Goal: Transaction & Acquisition: Purchase product/service

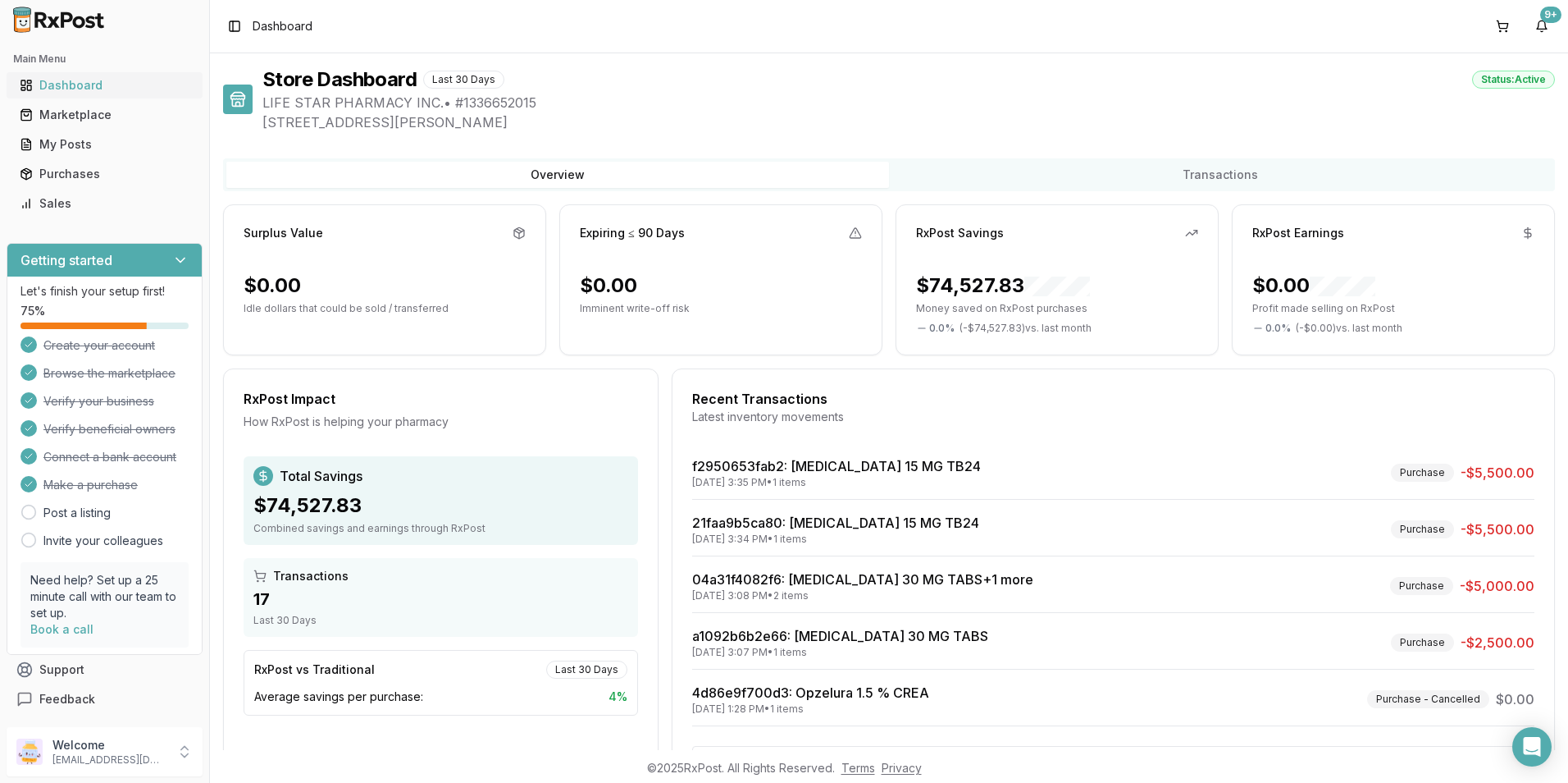
click at [39, 82] on div "Dashboard" at bounding box center [104, 86] width 170 height 16
click at [87, 121] on div "Marketplace" at bounding box center [104, 115] width 170 height 16
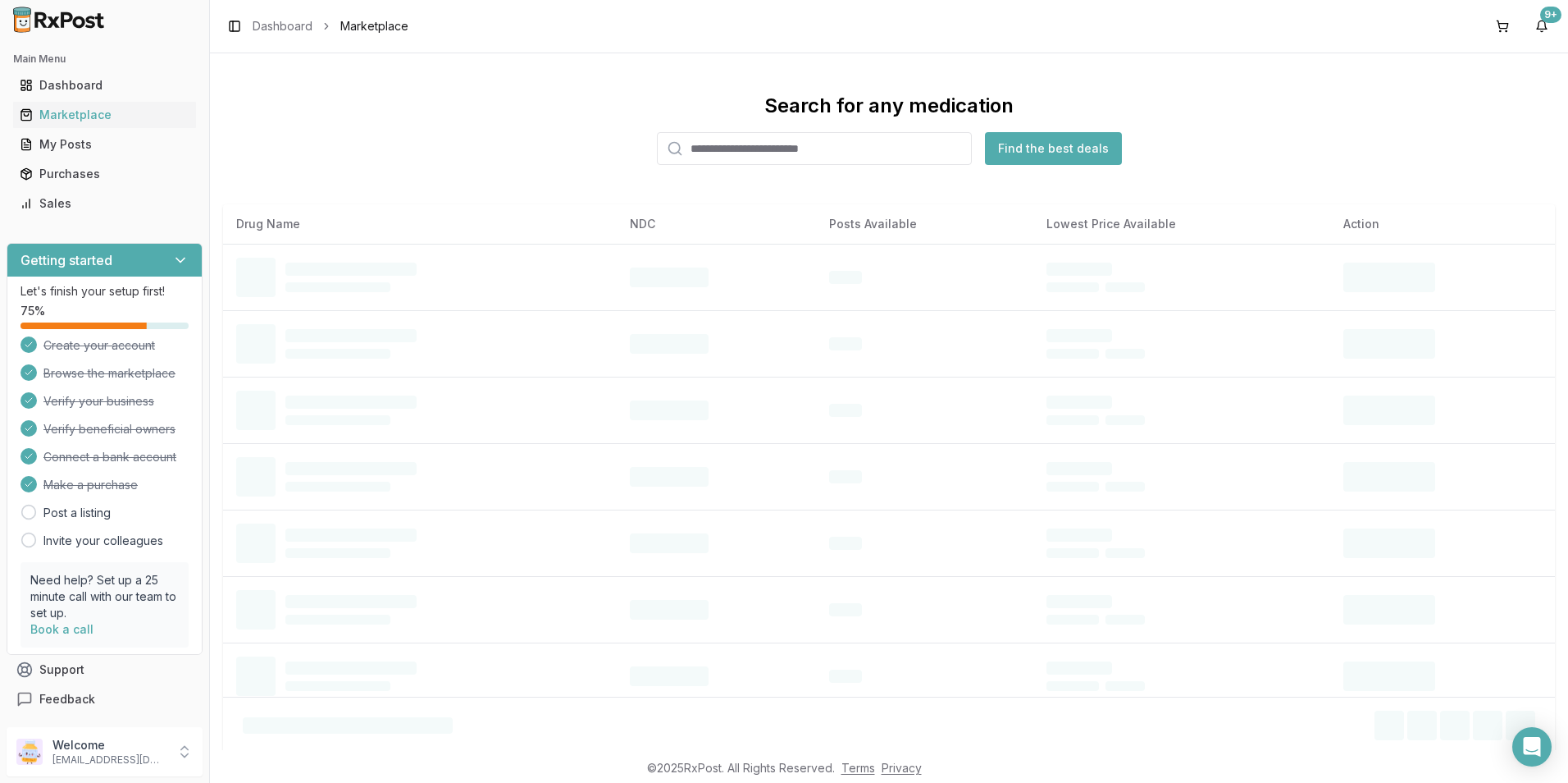
click at [689, 150] on input "search" at bounding box center [815, 148] width 315 height 33
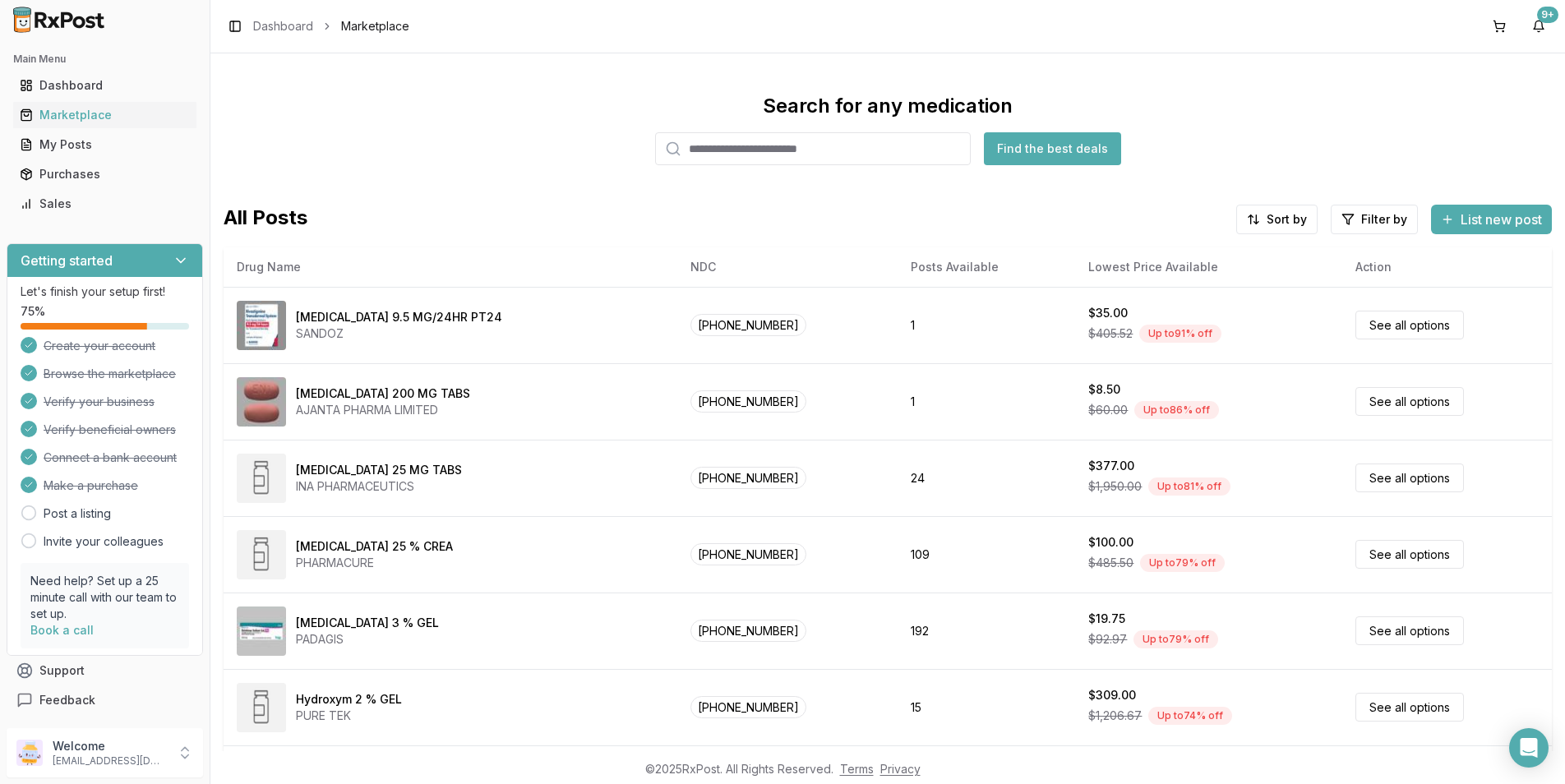
paste input "**********"
type input "**********"
click at [1034, 149] on button "Find the best deals" at bounding box center [1053, 148] width 137 height 33
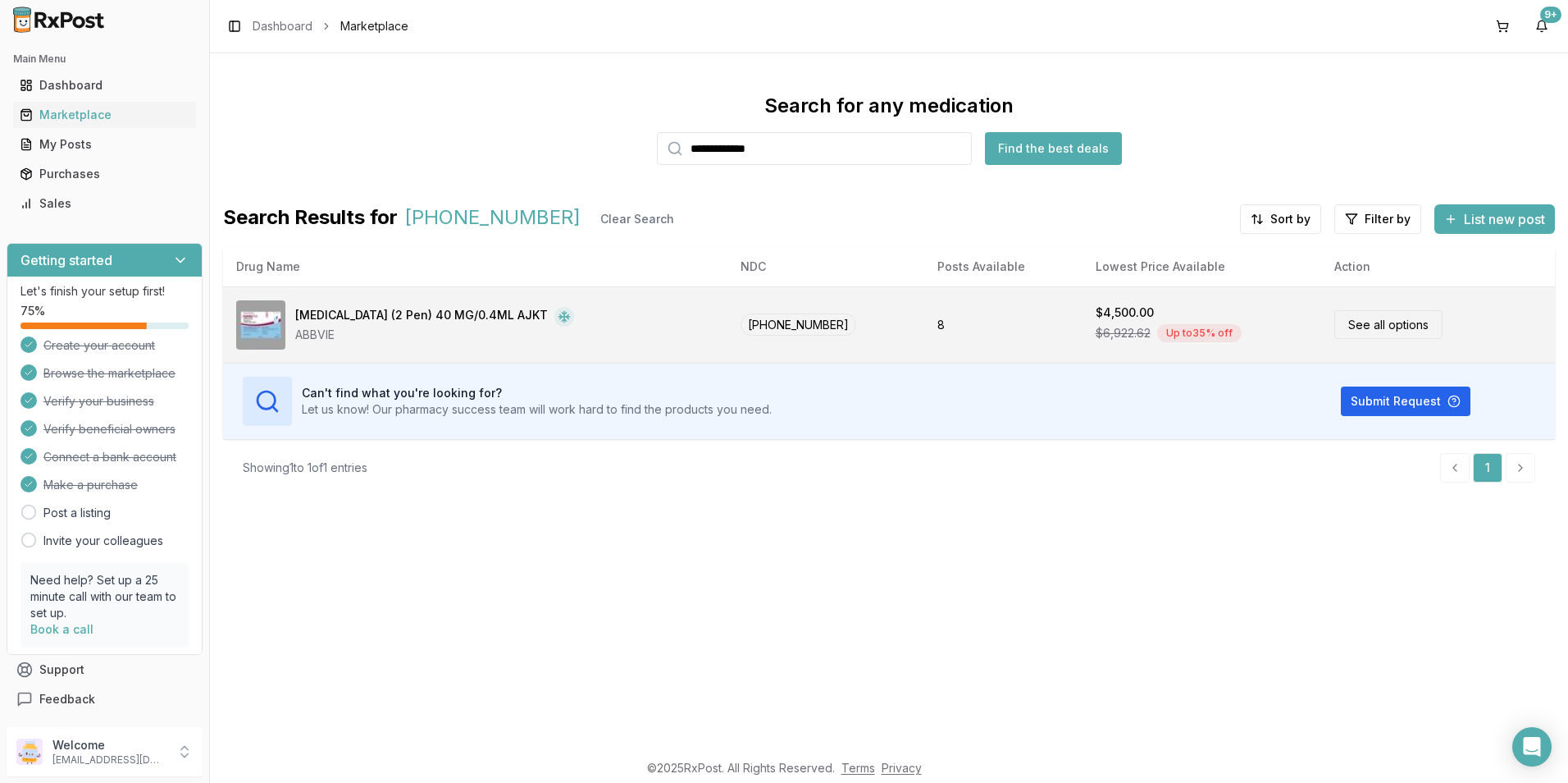
click at [1387, 328] on link "See all options" at bounding box center [1389, 324] width 109 height 29
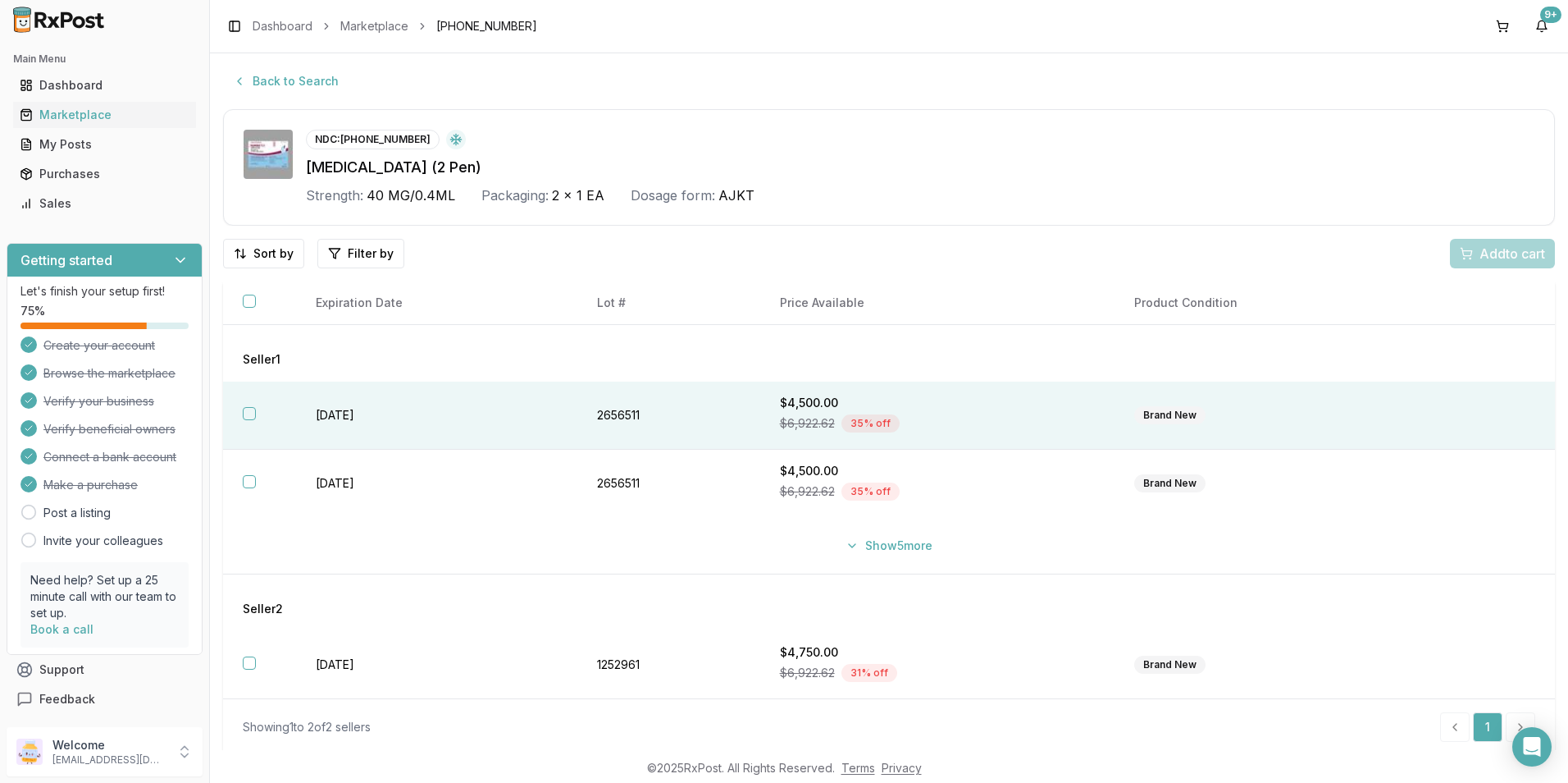
click at [253, 411] on button "button" at bounding box center [249, 413] width 13 height 13
click at [1492, 253] on span "Add 1 to cart" at bounding box center [1509, 254] width 71 height 20
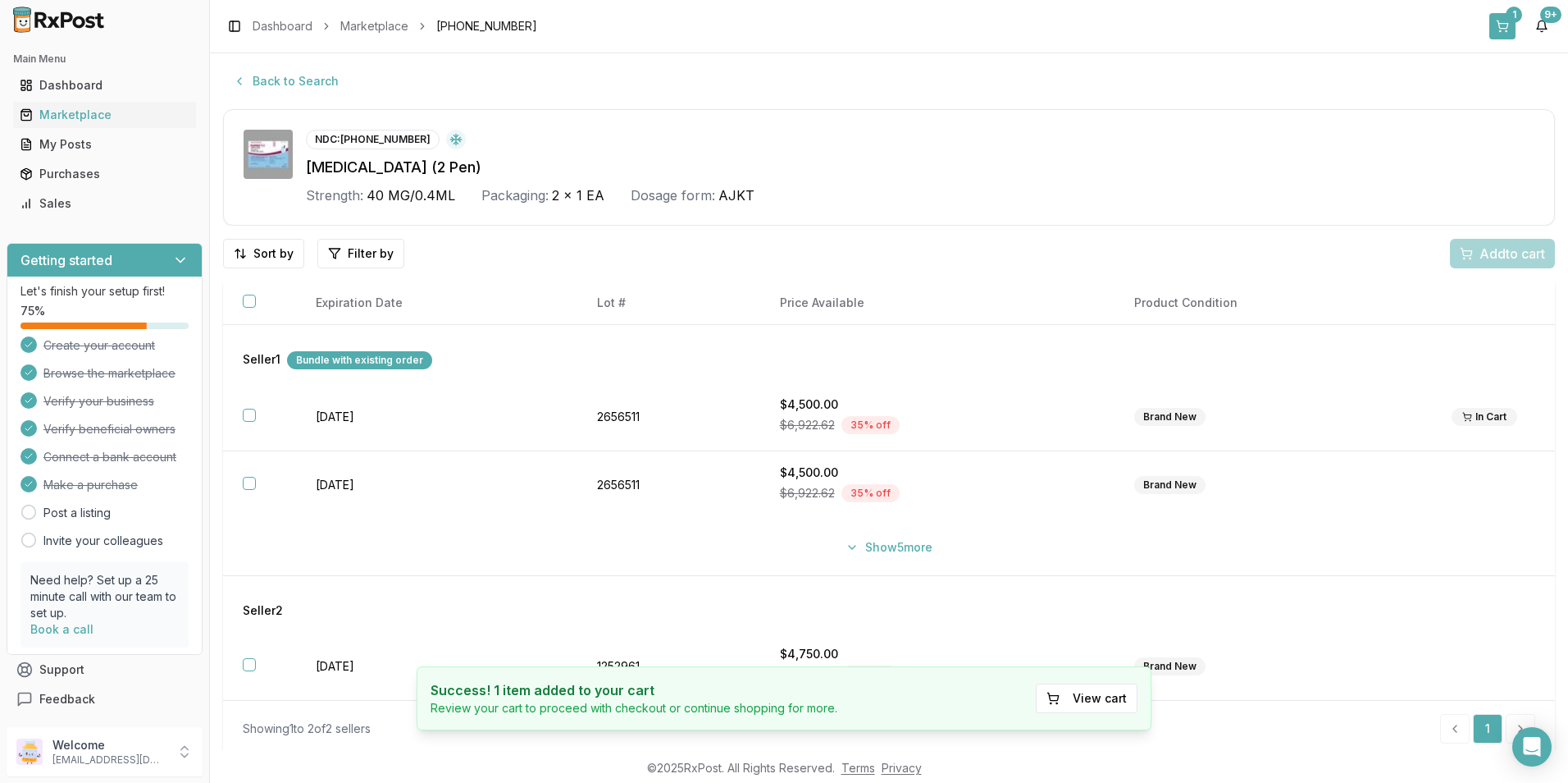
click at [1495, 25] on button "1" at bounding box center [1502, 26] width 26 height 26
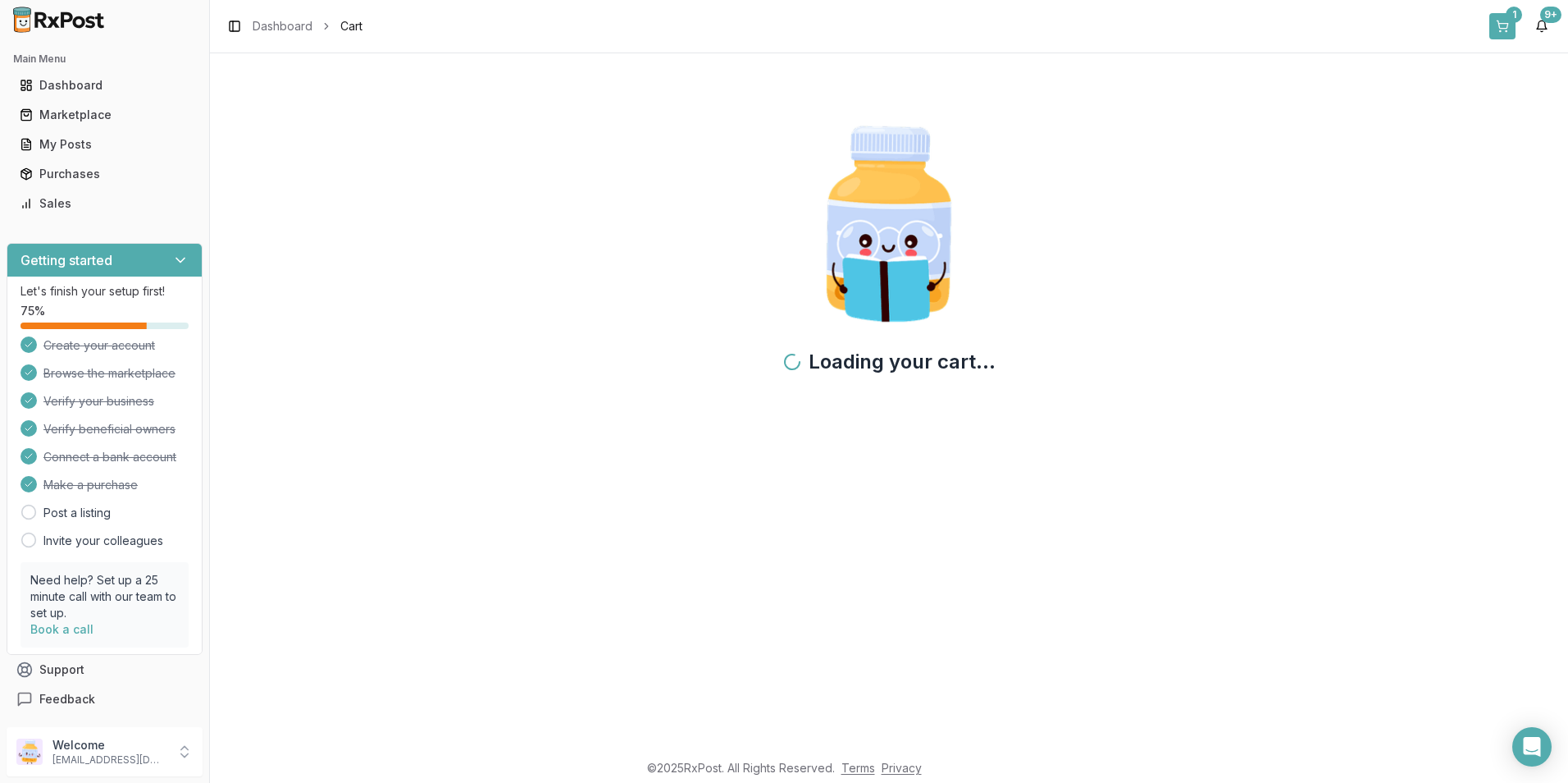
click at [1498, 24] on button "1" at bounding box center [1502, 26] width 26 height 26
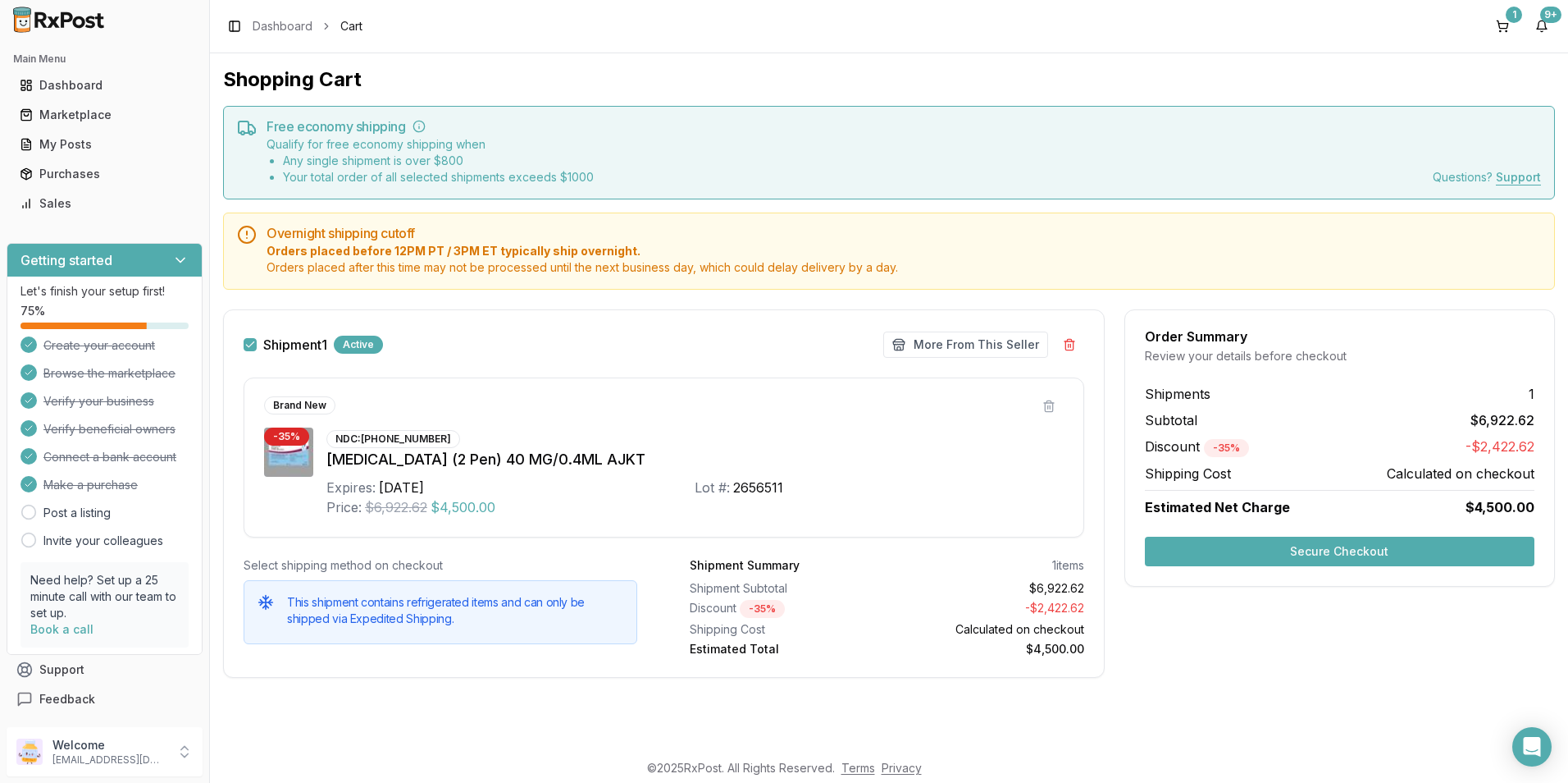
click at [1353, 542] on button "Secure Checkout" at bounding box center [1340, 551] width 390 height 29
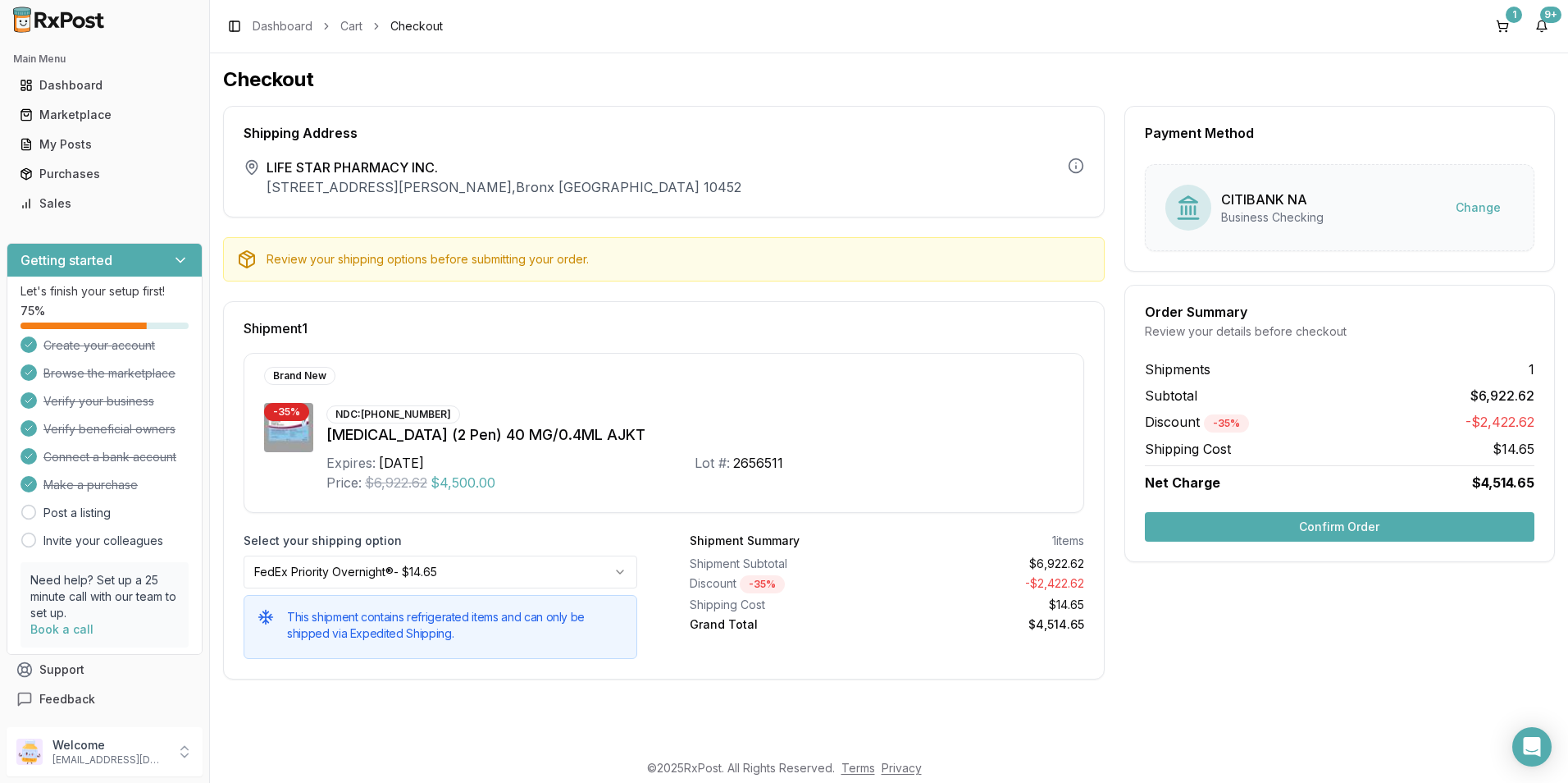
click at [1330, 531] on button "Confirm Order" at bounding box center [1340, 526] width 390 height 29
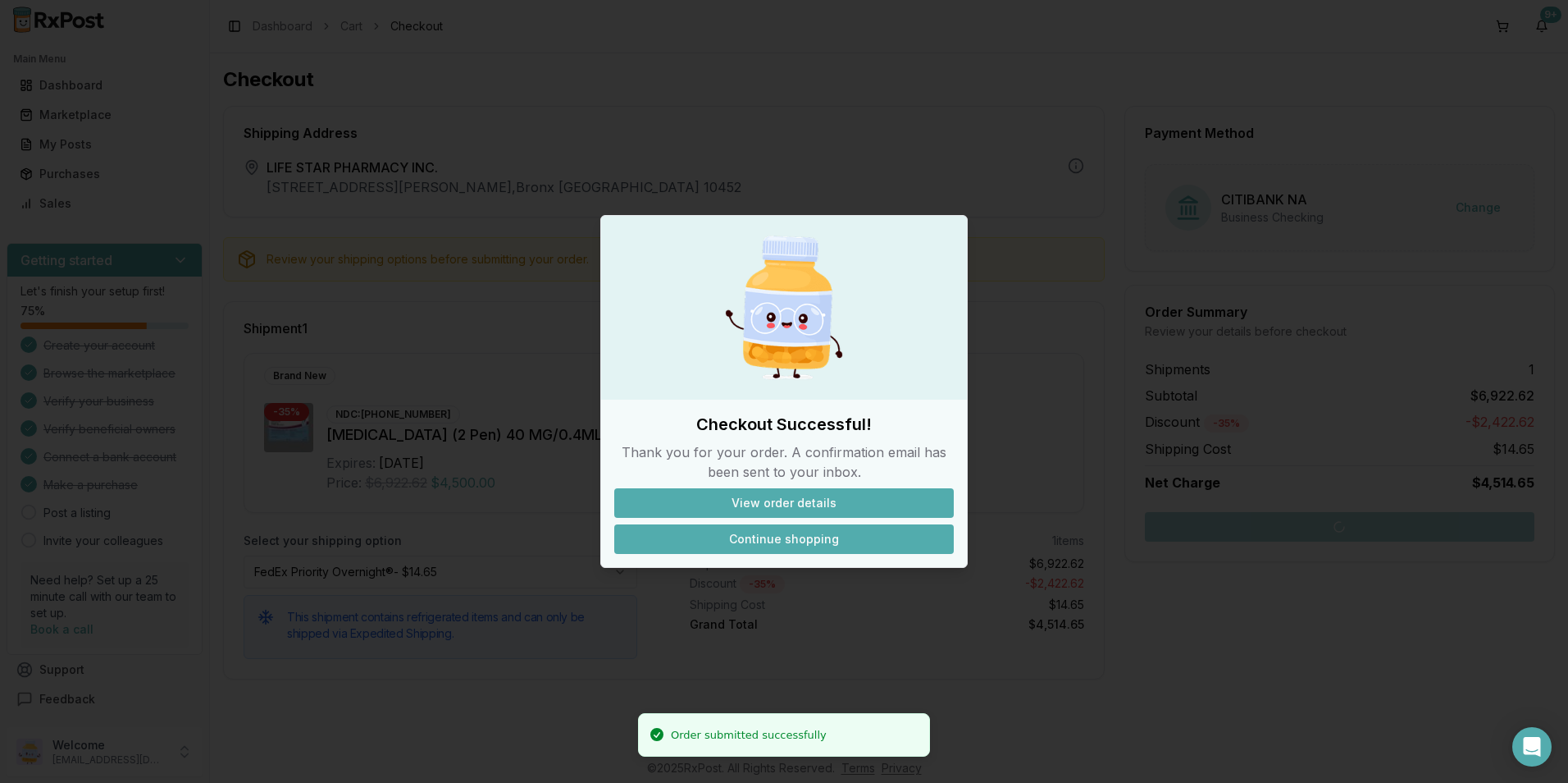
click at [821, 542] on button "Continue shopping" at bounding box center [784, 539] width 339 height 29
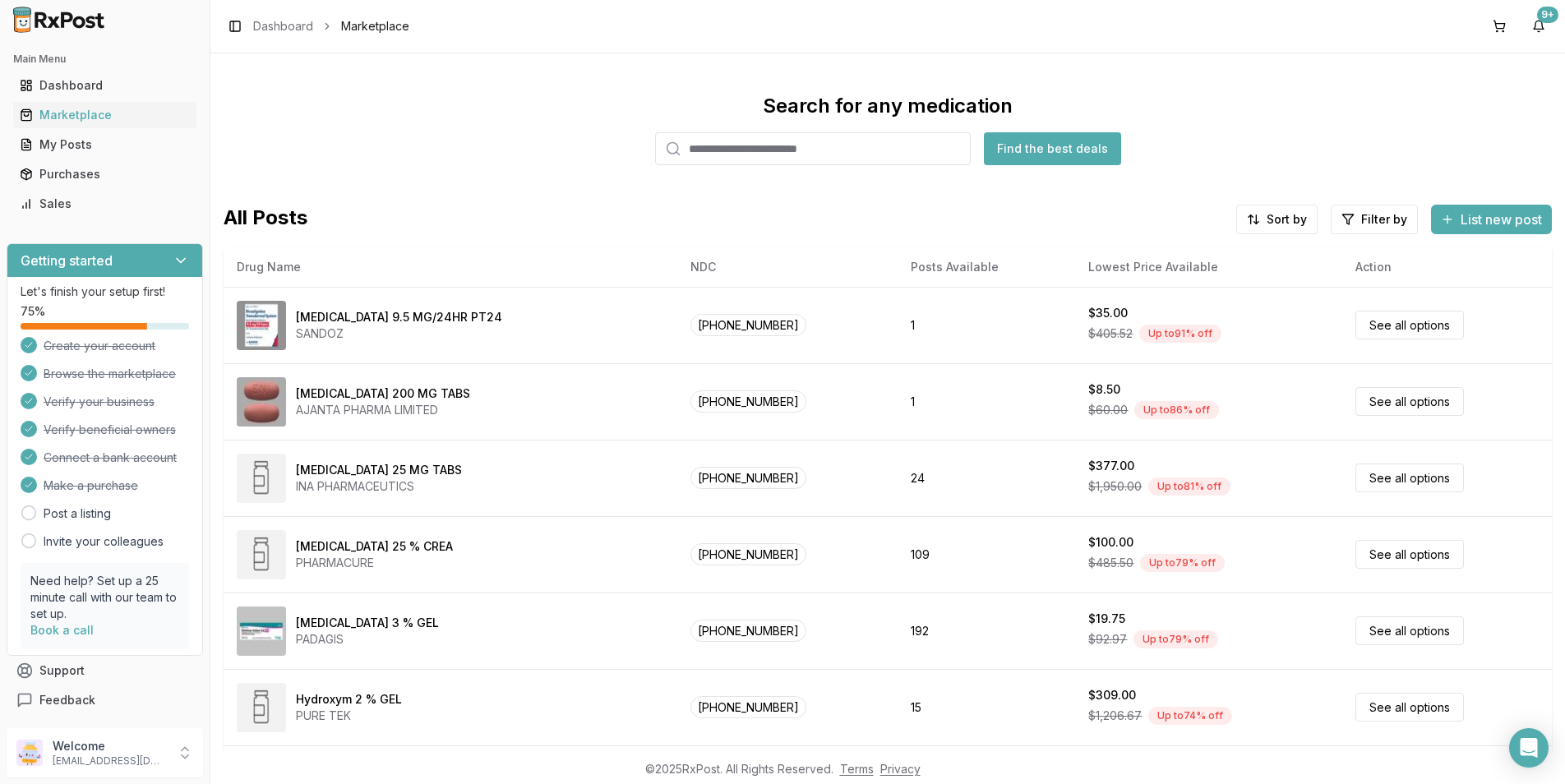
click at [724, 148] on input "search" at bounding box center [813, 148] width 316 height 33
paste input "**********"
type input "**********"
click at [1055, 153] on button "Find the best deals" at bounding box center [1053, 148] width 137 height 33
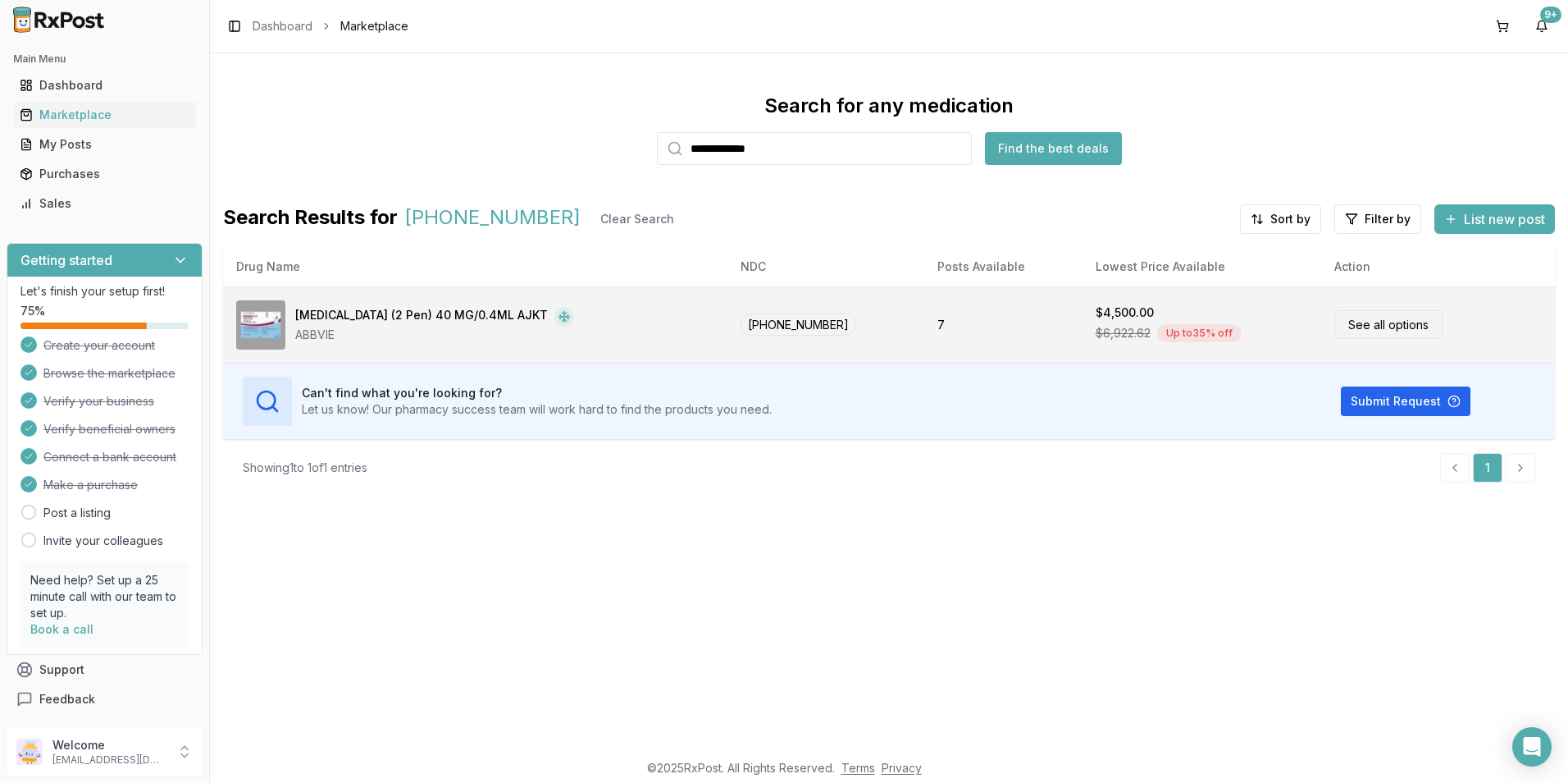
click at [373, 307] on div "[MEDICAL_DATA] (2 Pen) 40 MG/0.4ML AJKT" at bounding box center [422, 316] width 253 height 20
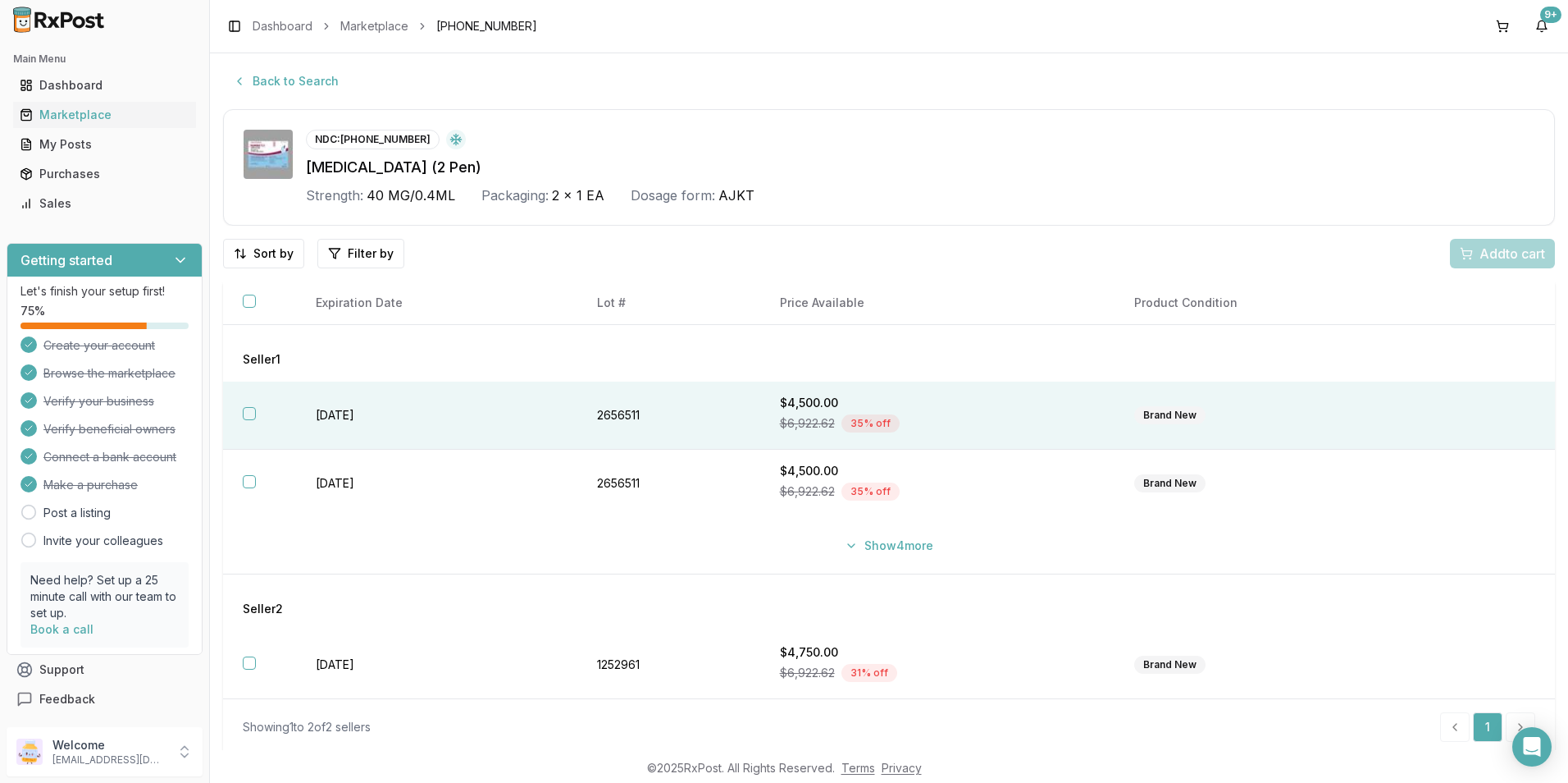
click at [251, 412] on button "button" at bounding box center [249, 413] width 13 height 13
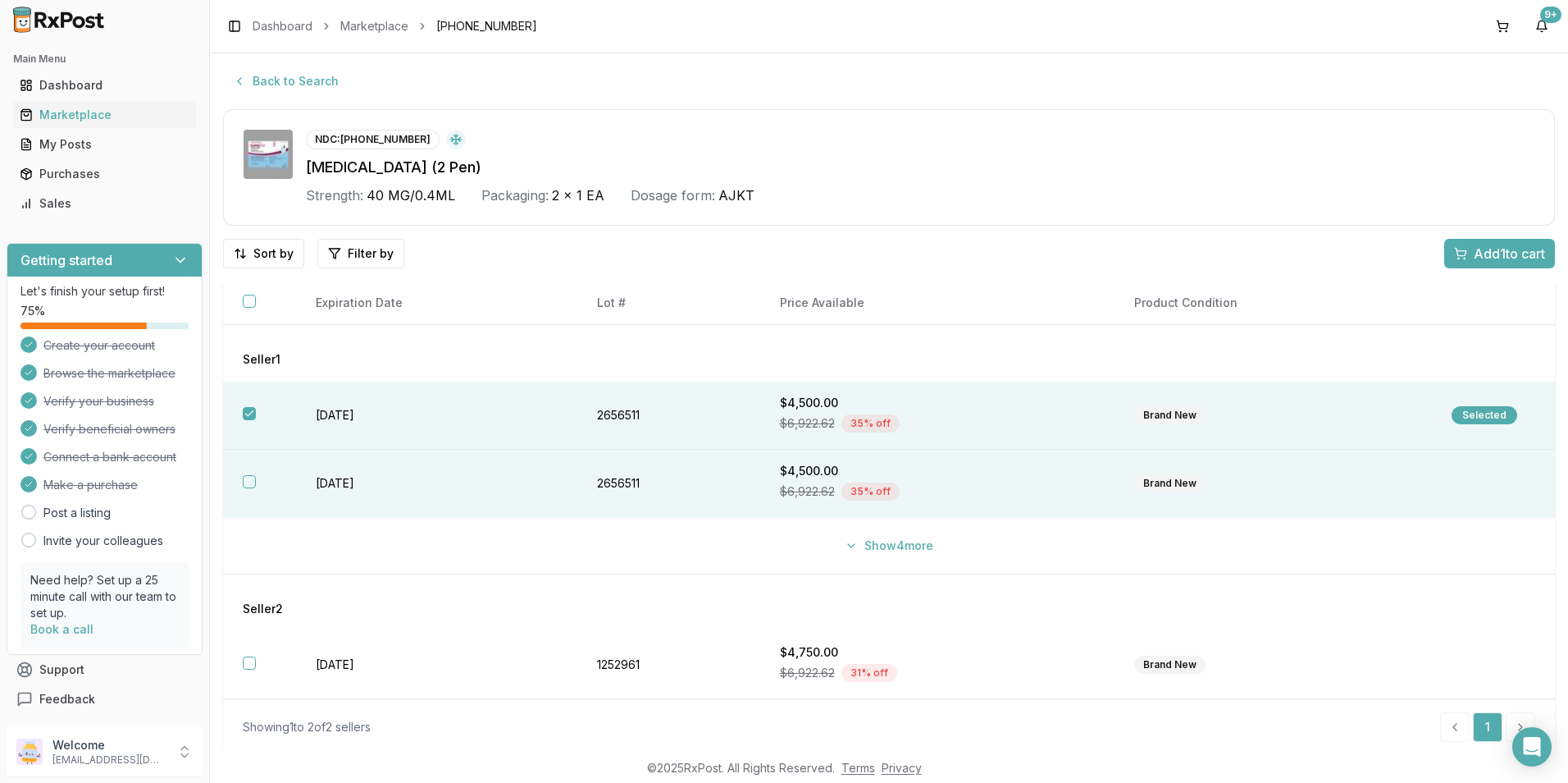
click at [248, 480] on button "button" at bounding box center [249, 481] width 13 height 13
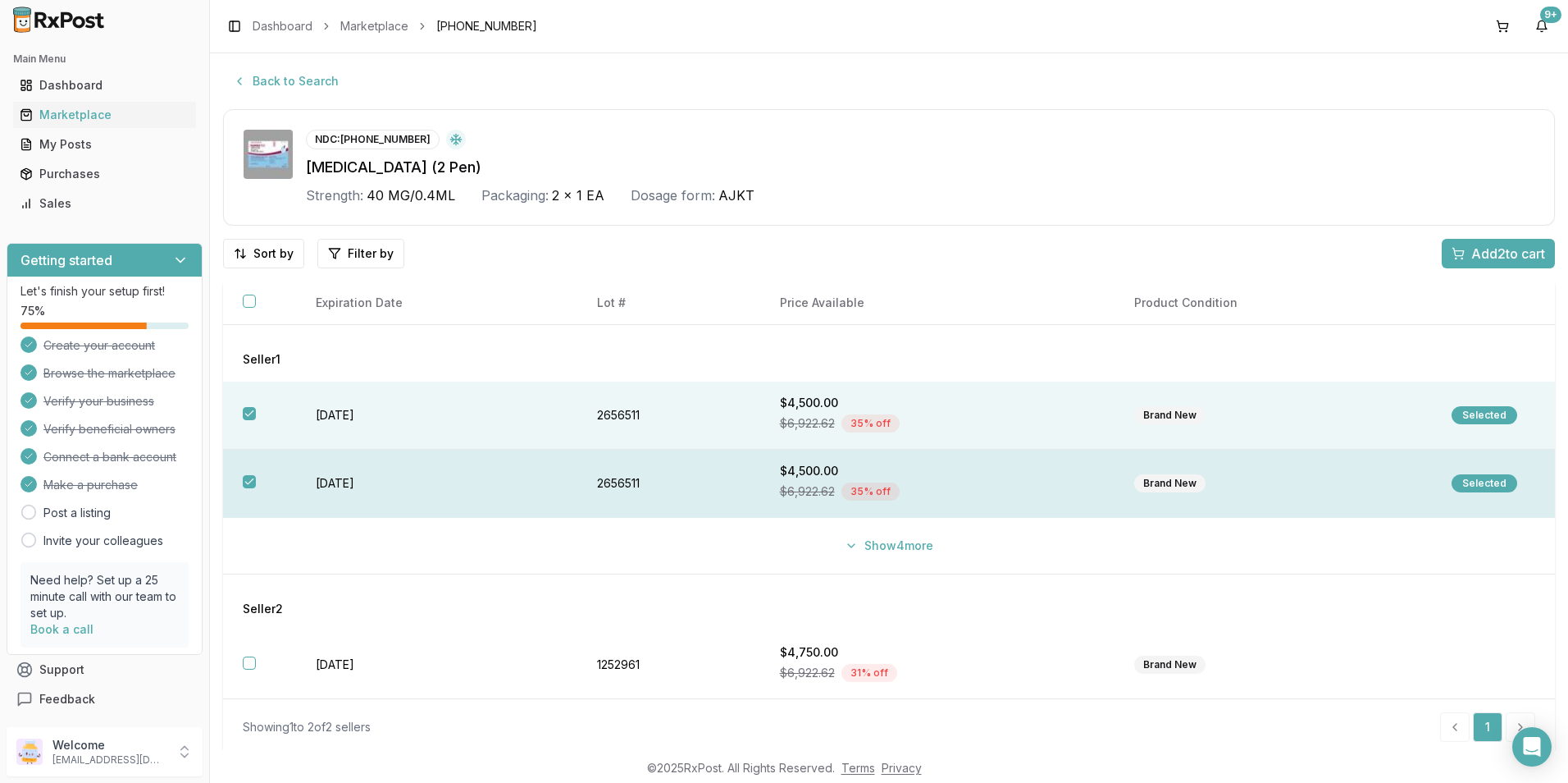
click at [248, 481] on button "button" at bounding box center [249, 481] width 13 height 13
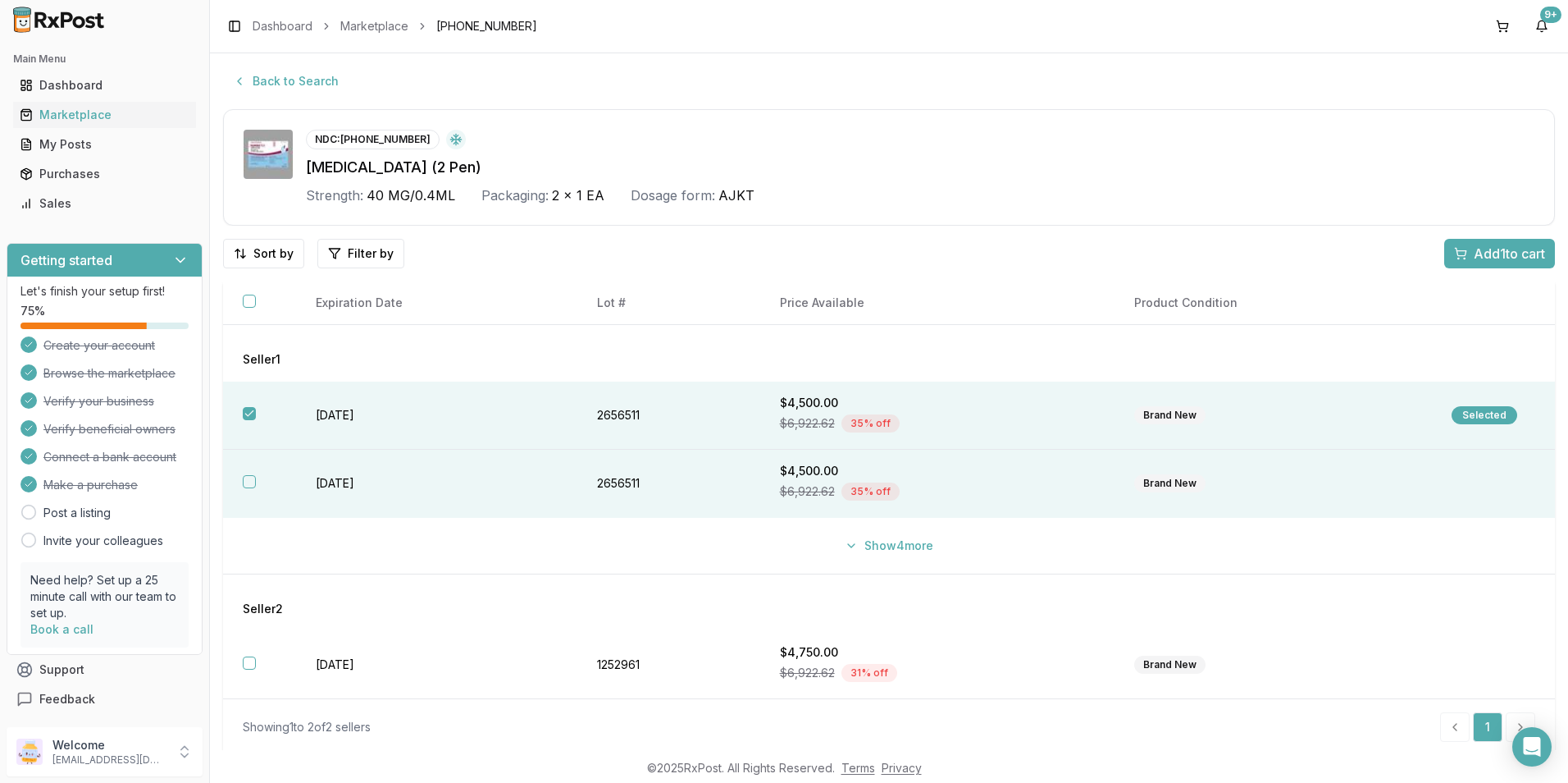
click at [248, 482] on button "button" at bounding box center [249, 481] width 13 height 13
click at [1492, 257] on span "Add 2 to cart" at bounding box center [1507, 254] width 74 height 20
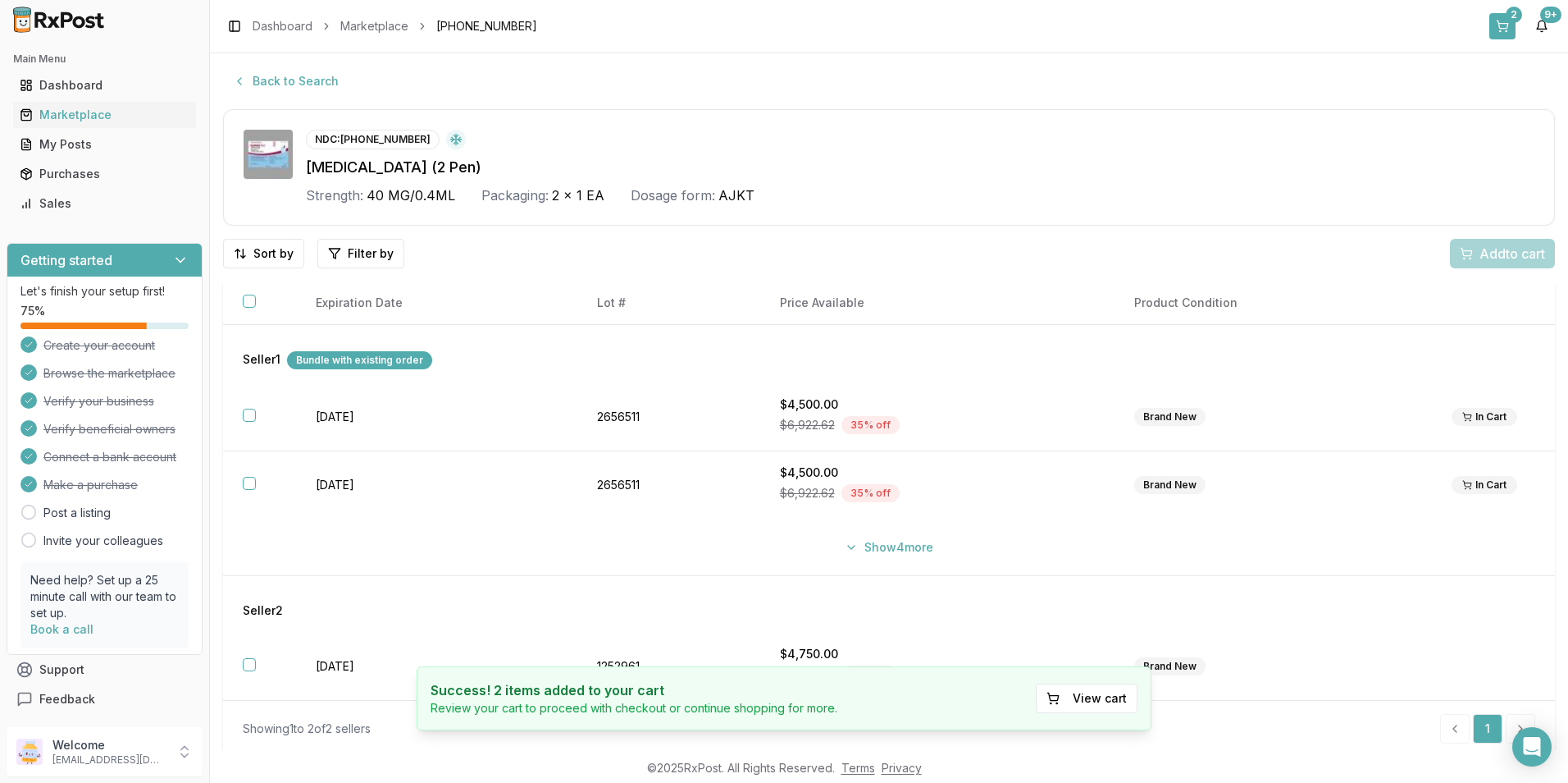
click at [1515, 9] on div "2" at bounding box center [1514, 14] width 16 height 16
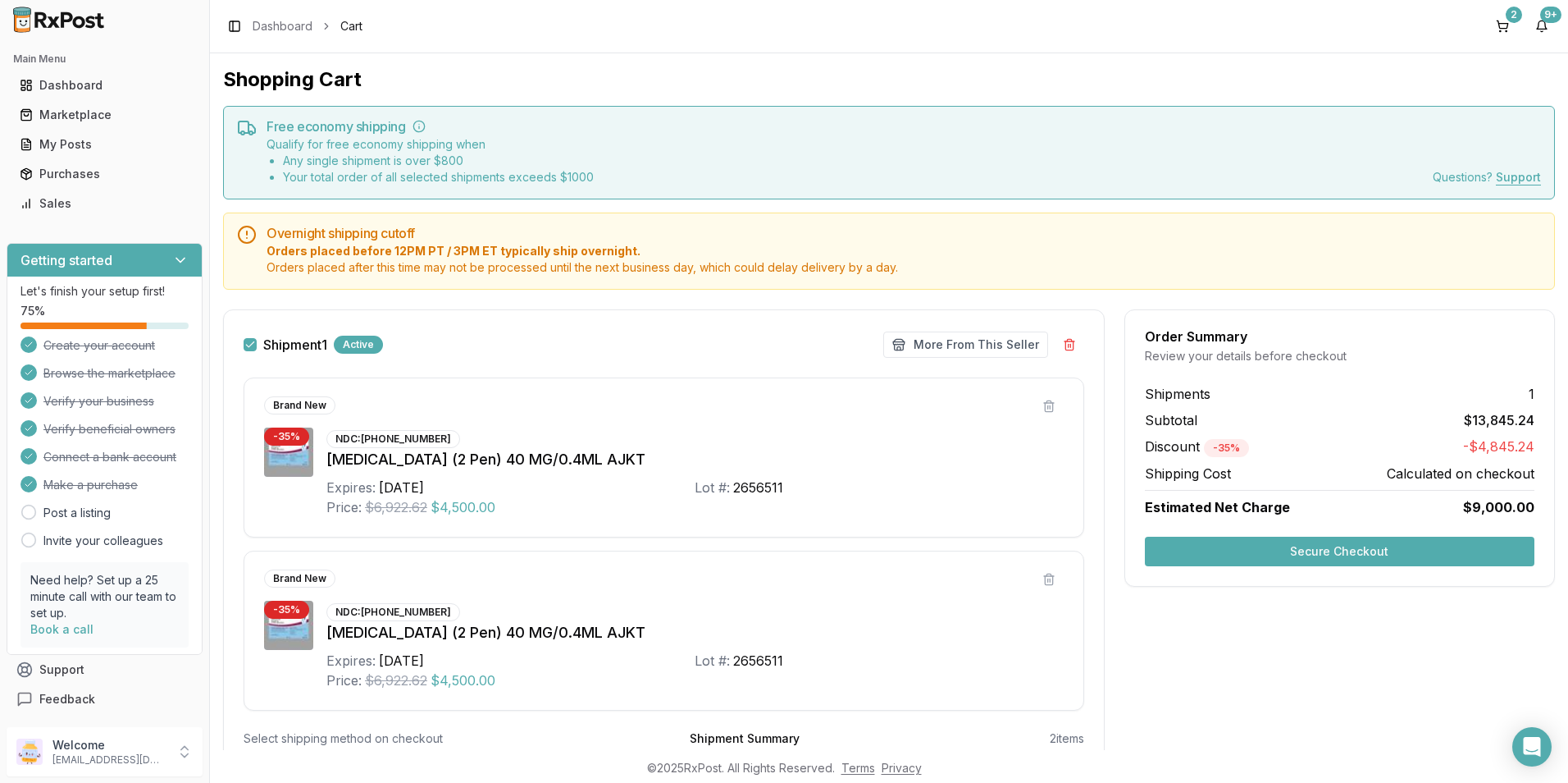
click at [1335, 550] on button "Secure Checkout" at bounding box center [1340, 551] width 390 height 29
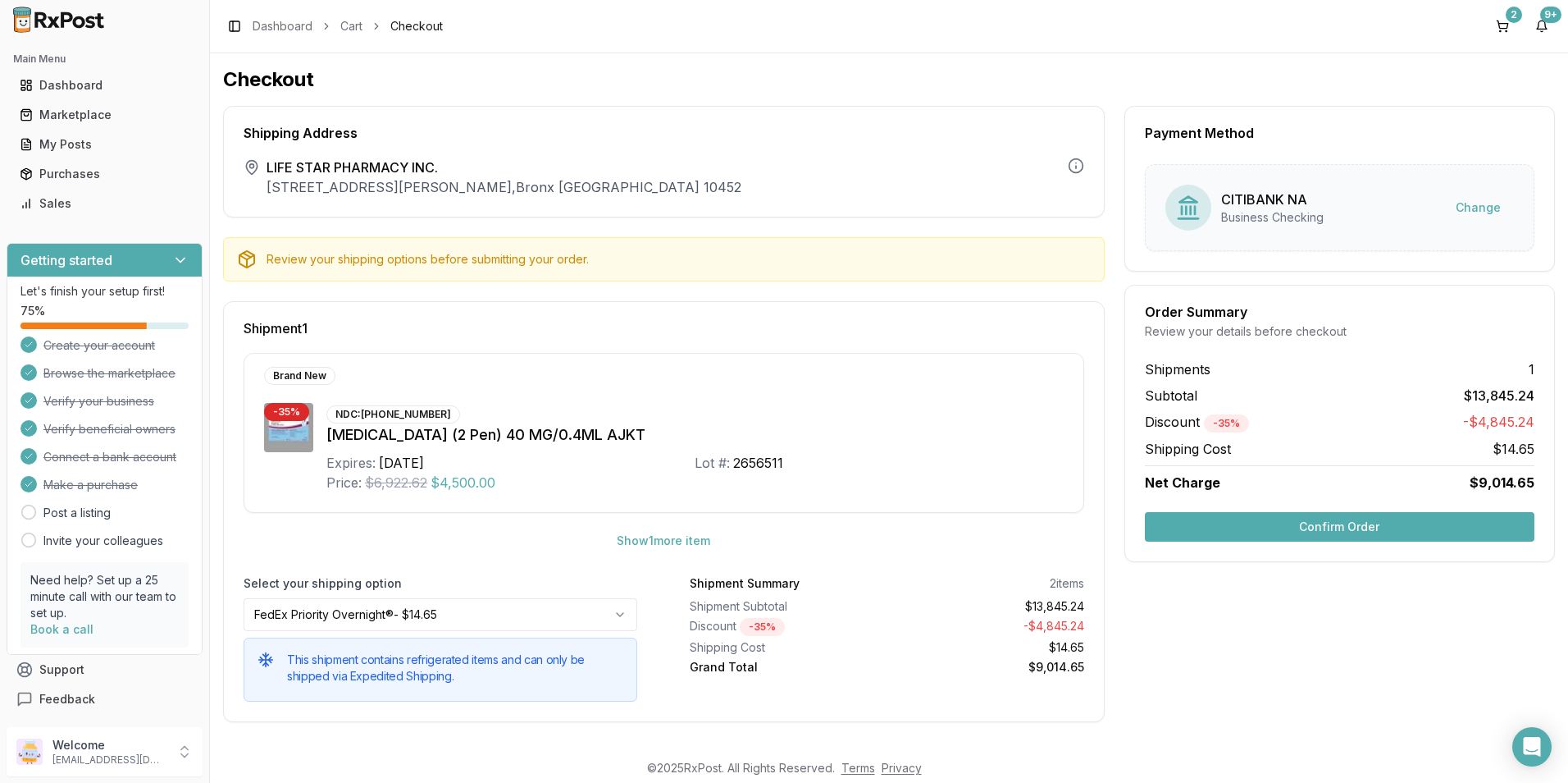
click at [1344, 536] on button "Confirm Order" at bounding box center [1340, 526] width 390 height 29
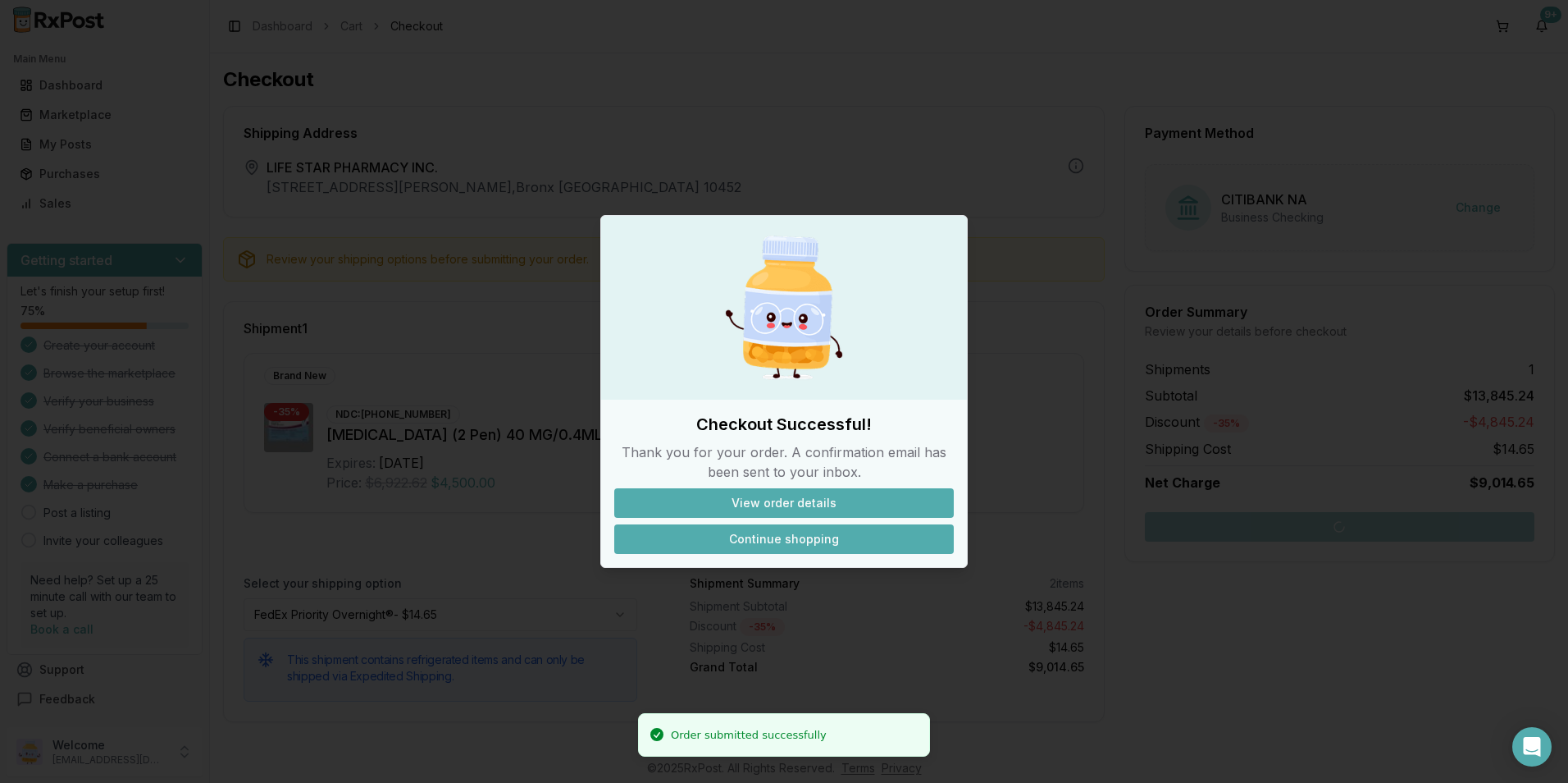
click at [795, 534] on button "Continue shopping" at bounding box center [784, 539] width 339 height 29
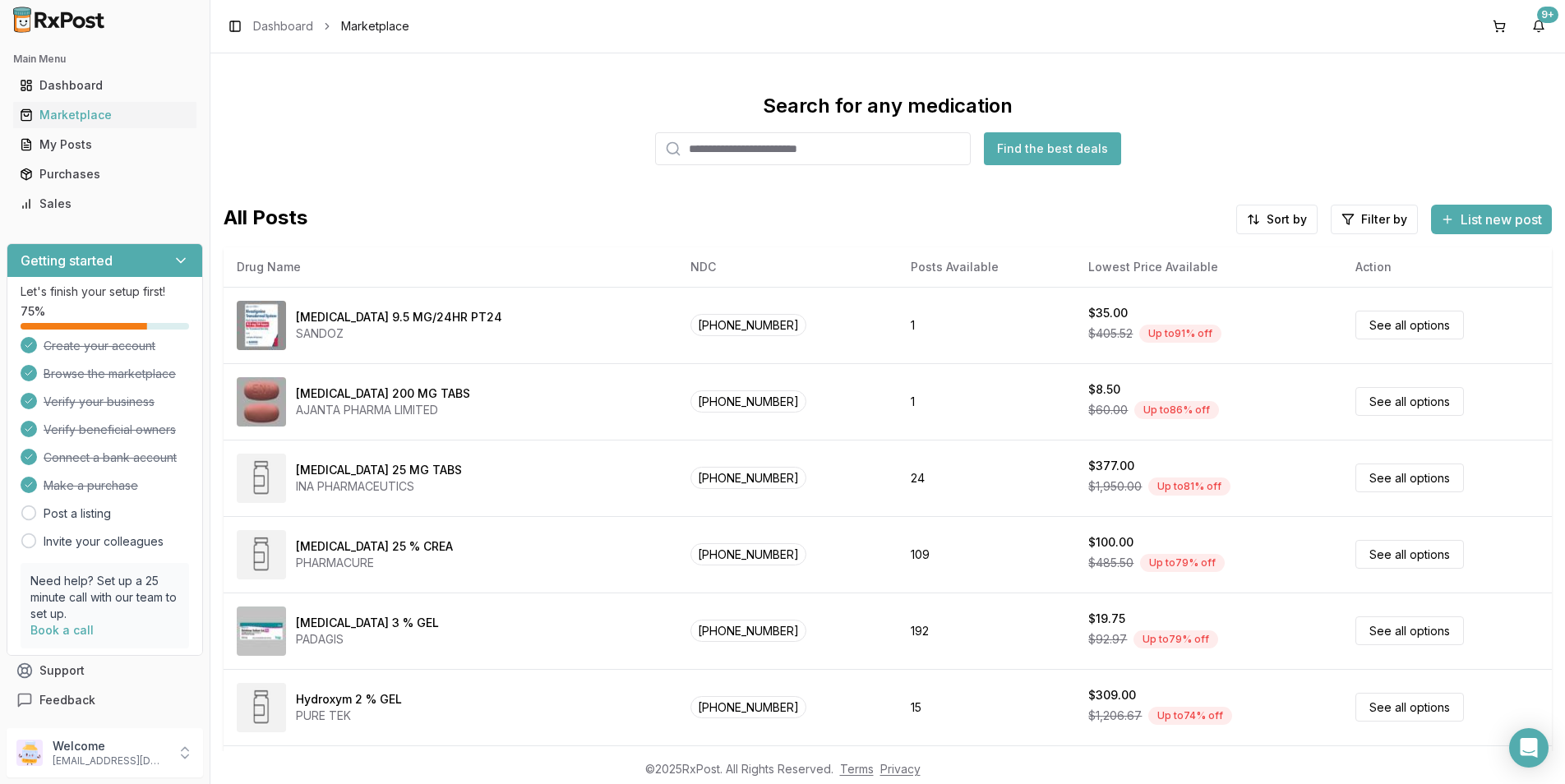
click at [753, 146] on input "search" at bounding box center [813, 148] width 316 height 33
type input "********"
click at [1060, 156] on button "Find the best deals" at bounding box center [1053, 148] width 137 height 33
